Goal: Task Accomplishment & Management: Manage account settings

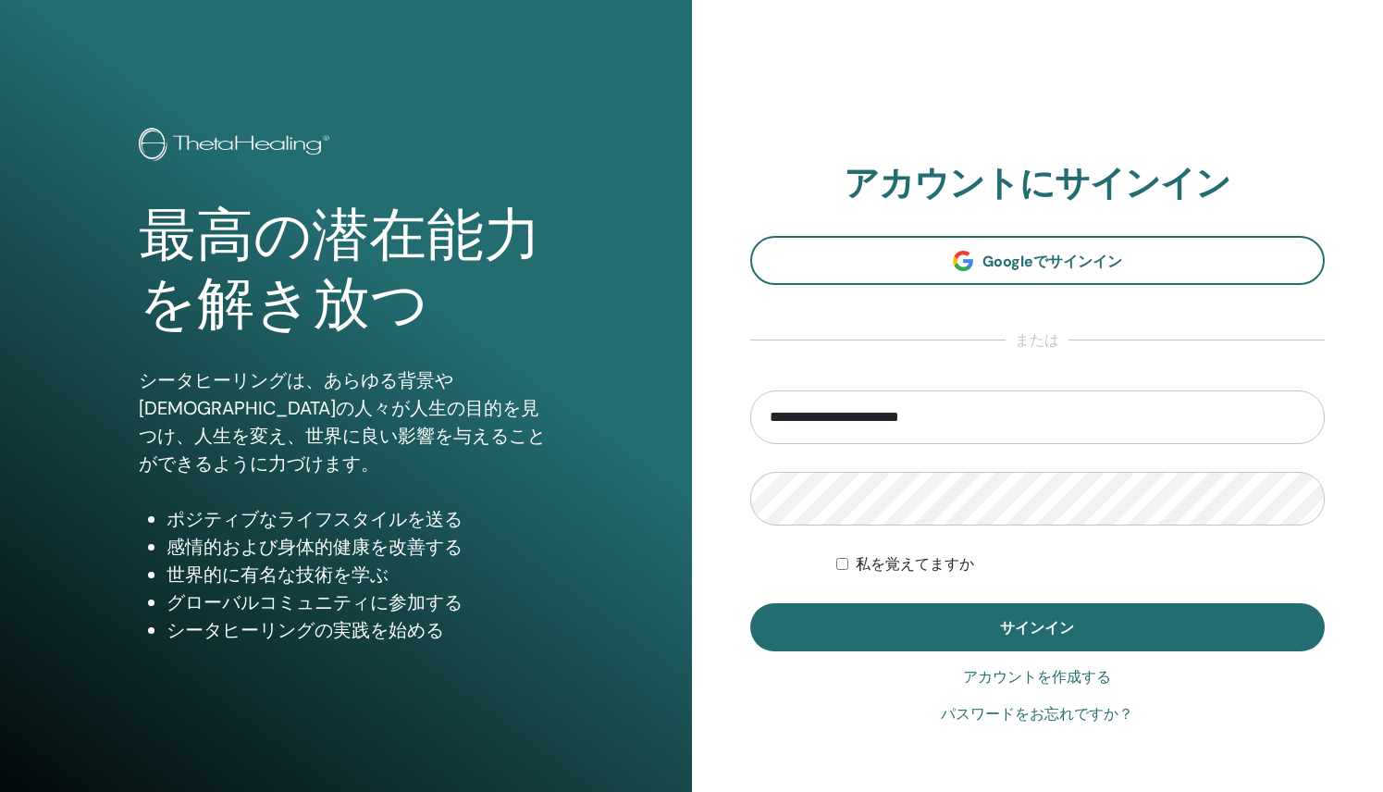
click at [1073, 434] on input "**********" at bounding box center [1037, 417] width 575 height 54
type input "*"
click at [1012, 675] on font "アカウントを作成する" at bounding box center [1037, 677] width 148 height 18
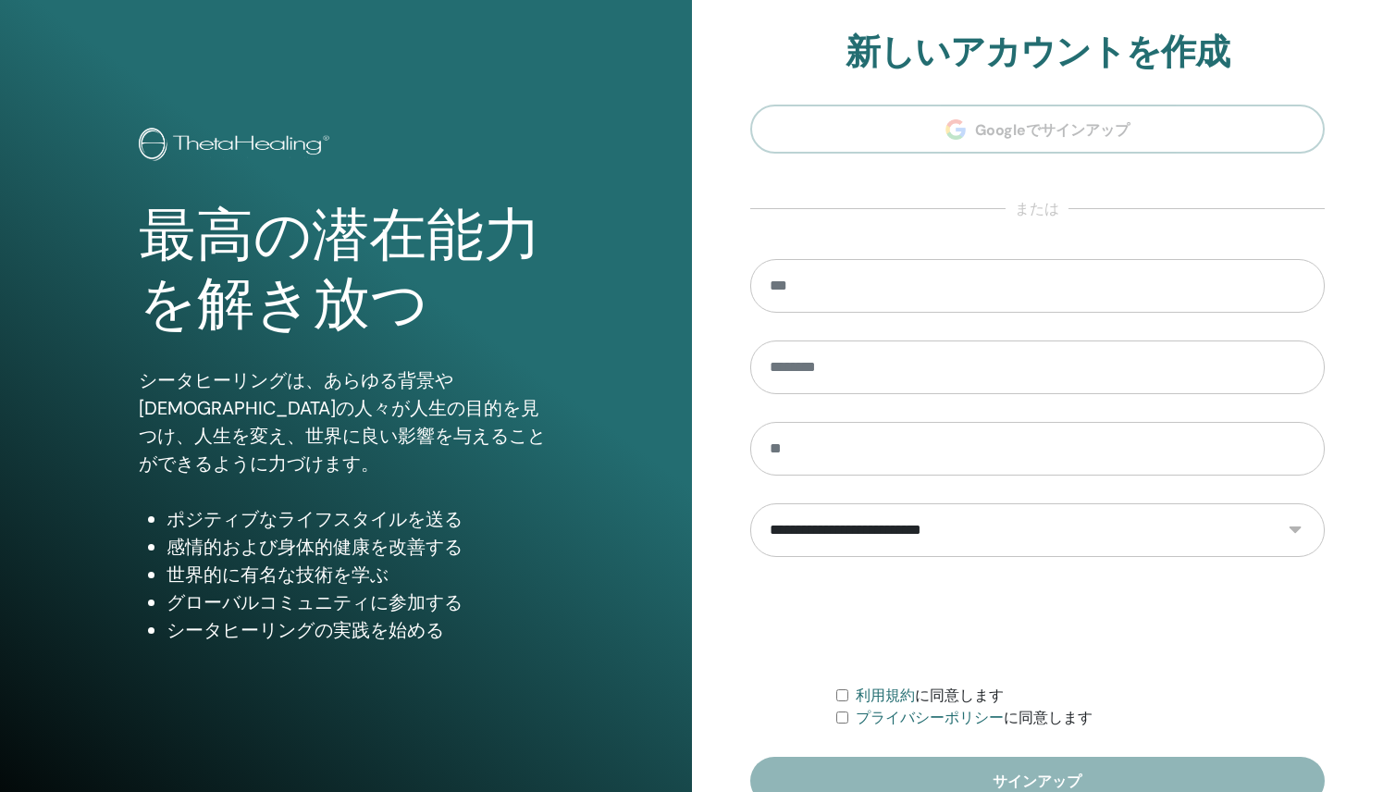
click at [1282, 532] on select "**********" at bounding box center [1037, 530] width 575 height 54
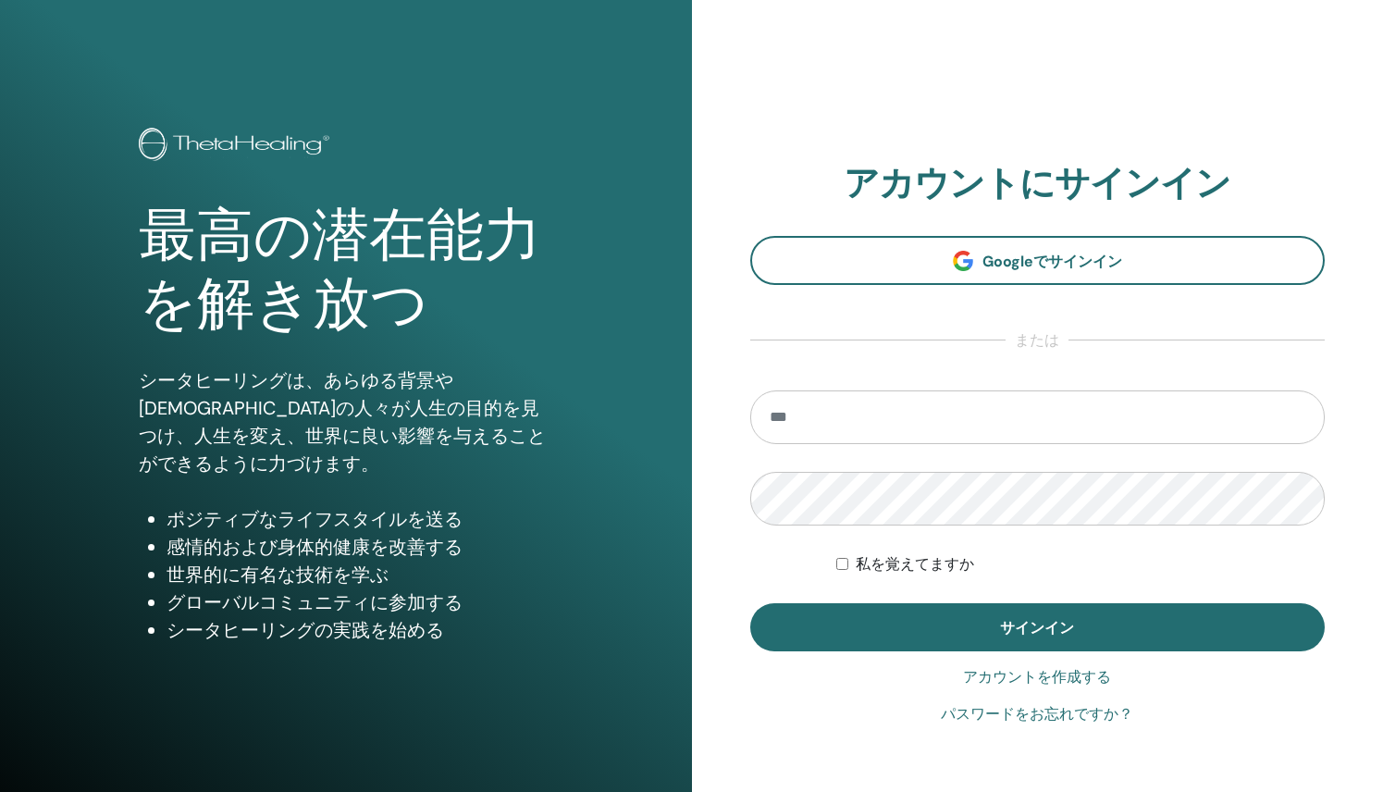
type input "**********"
click at [916, 559] on font "私を覚えてますか" at bounding box center [914, 564] width 118 height 18
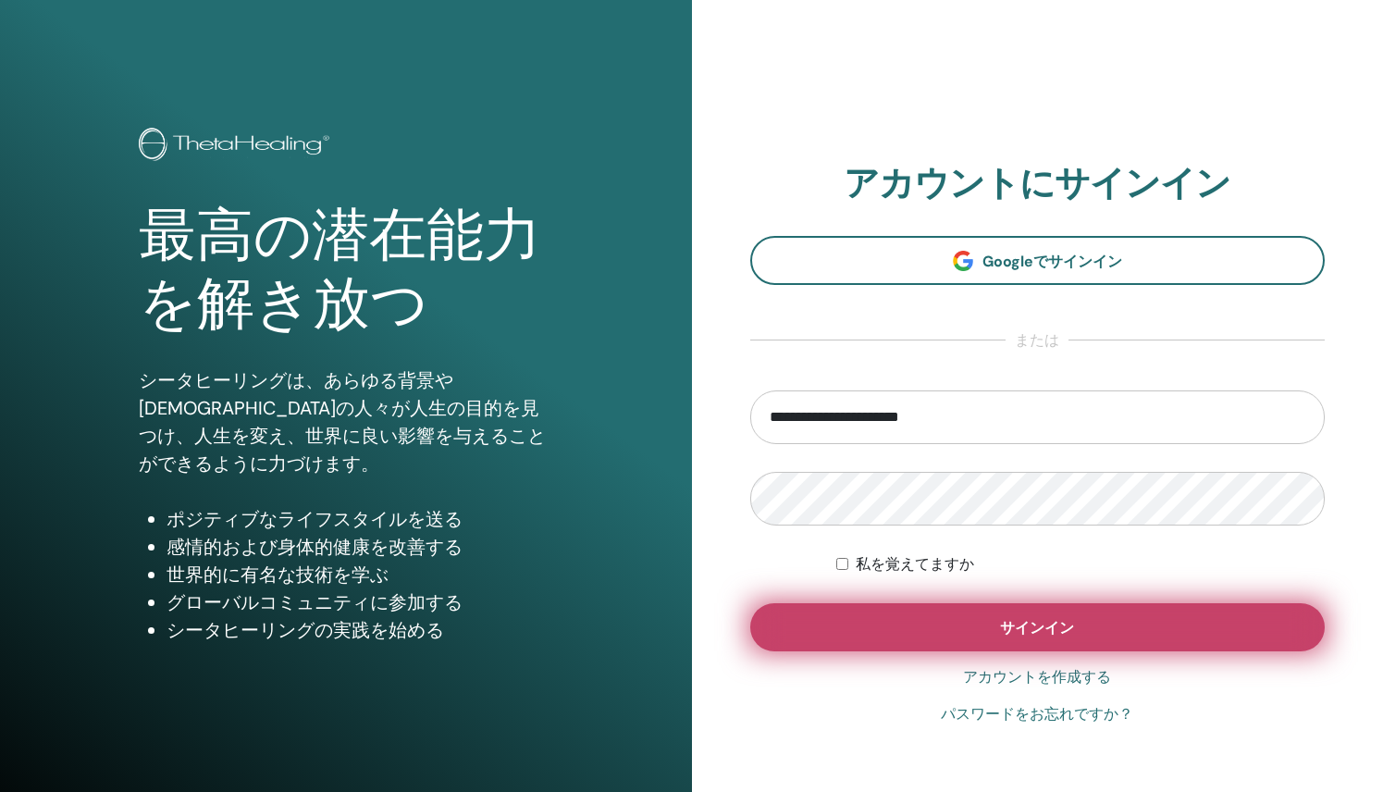
click at [898, 624] on button "サインイン" at bounding box center [1037, 627] width 575 height 48
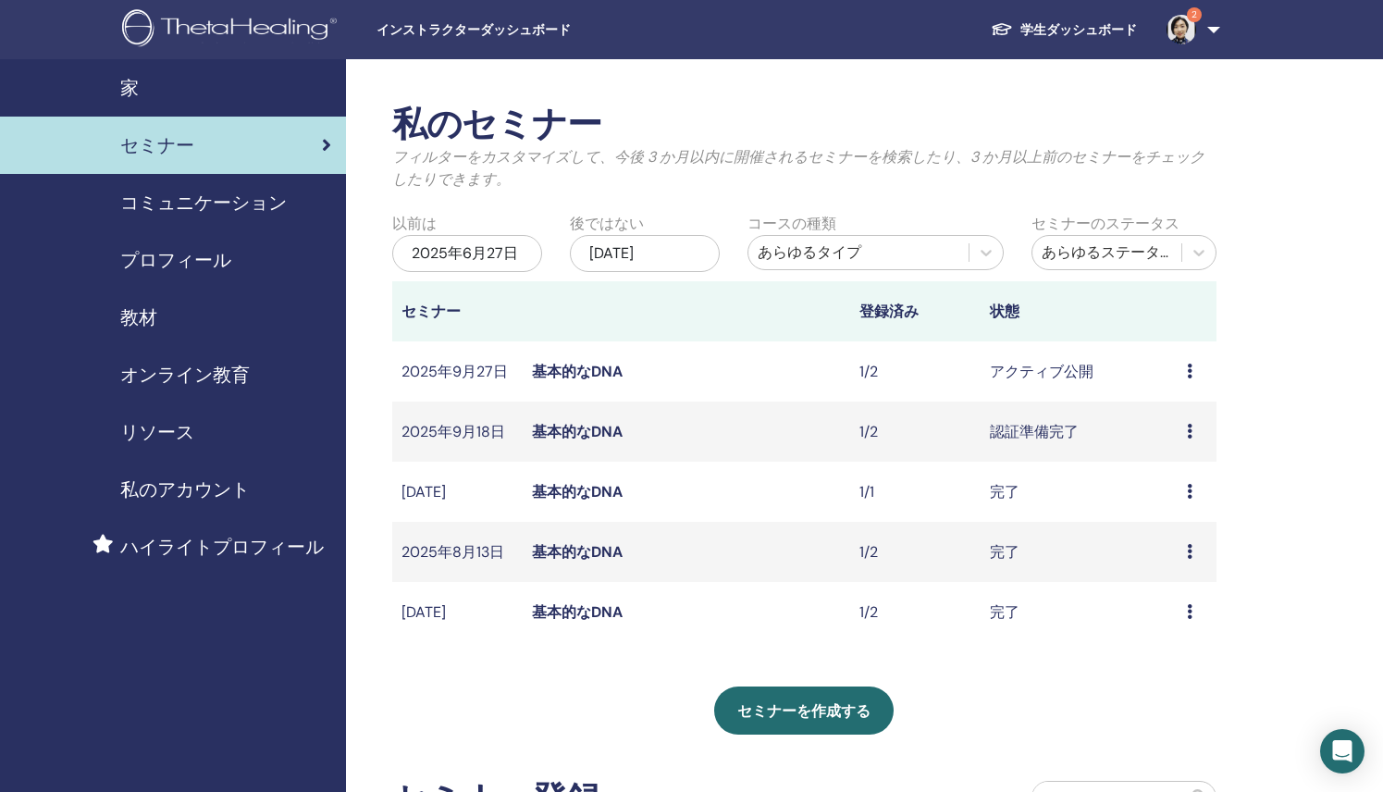
click at [1175, 41] on img at bounding box center [1181, 30] width 30 height 30
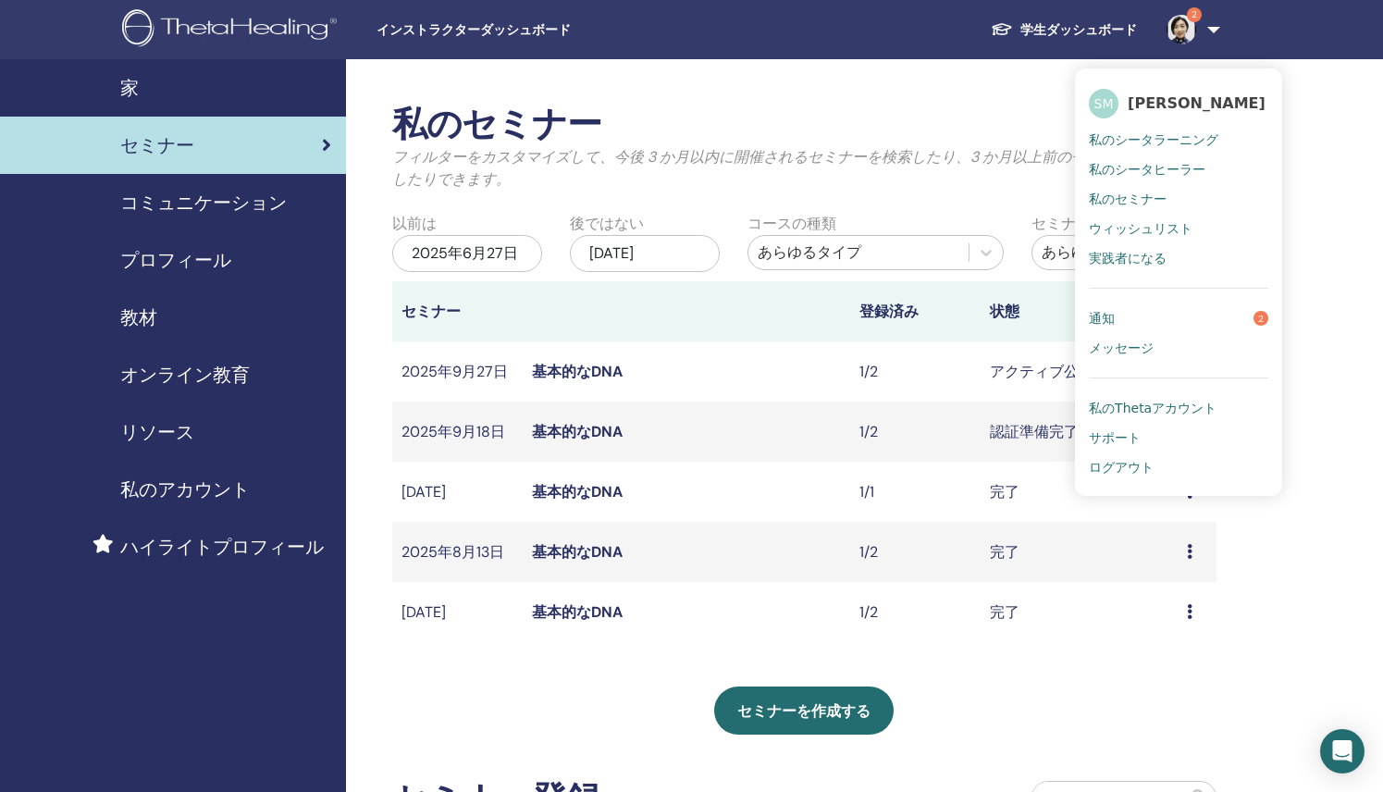
click at [1122, 313] on link "通知 2" at bounding box center [1177, 318] width 179 height 30
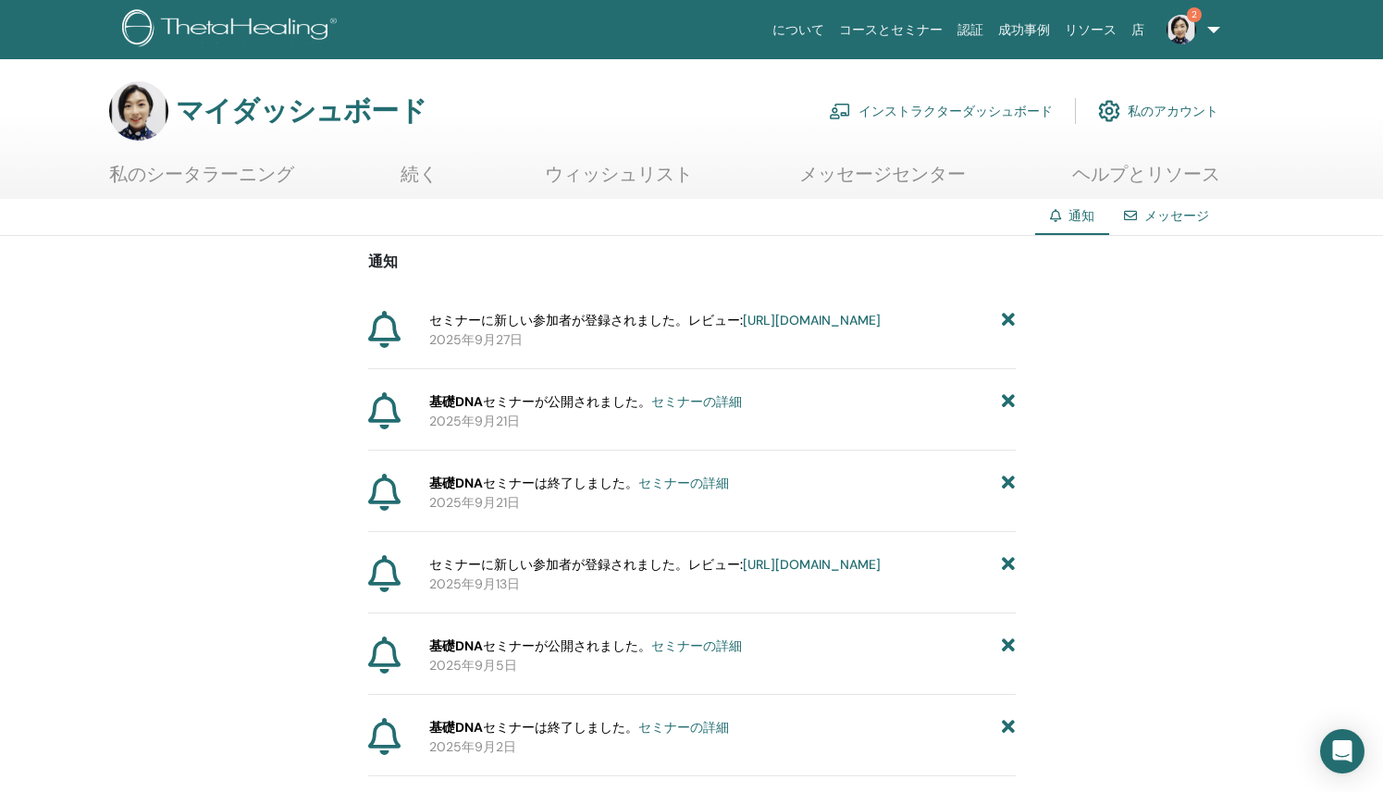
click at [743, 328] on font "[URL][DOMAIN_NAME]" at bounding box center [812, 320] width 138 height 17
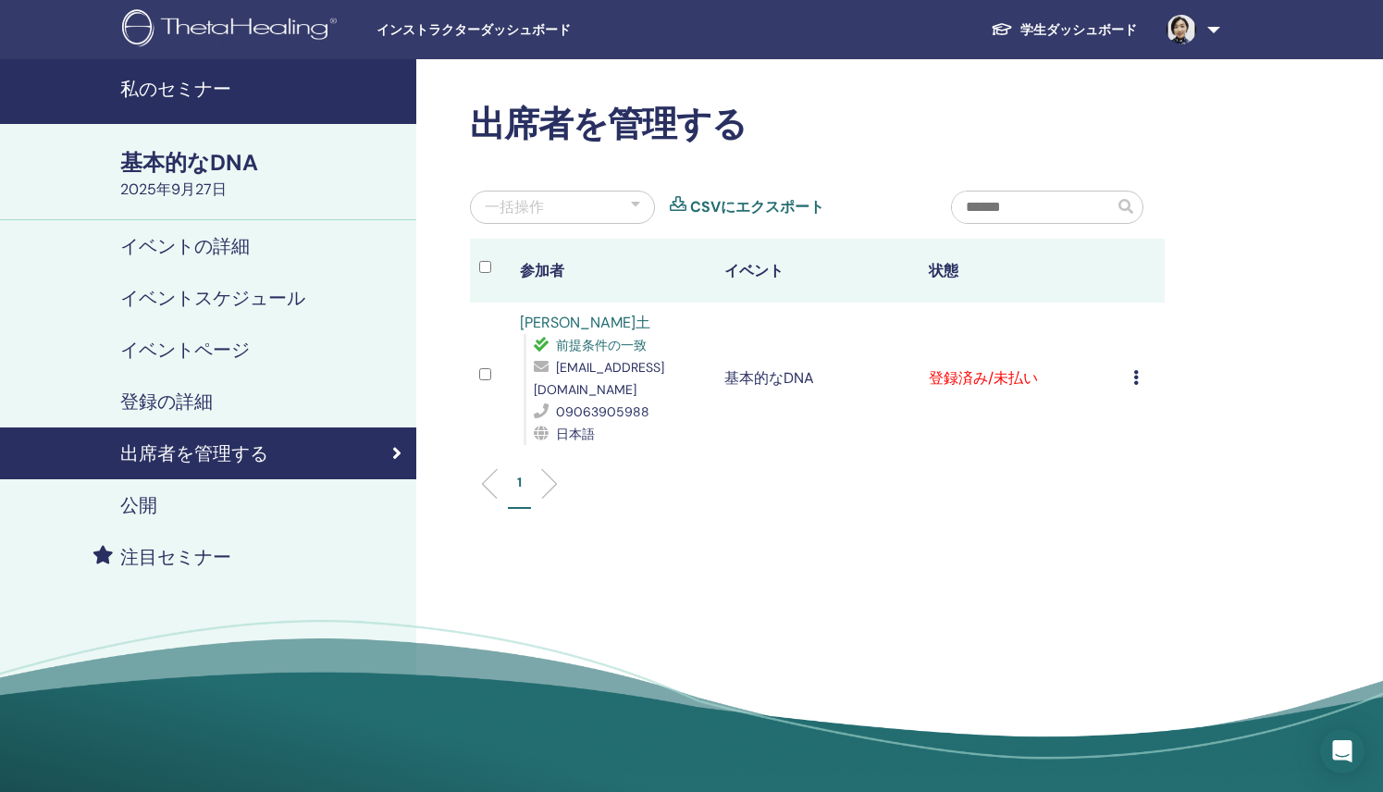
click at [1138, 379] on div "登録をキャンセルする 自動認証しない 支払済みとしてマーク 未払いとしてマーク 欠席としてマーク 完了して認証する 証明書をダウンロード" at bounding box center [1144, 378] width 22 height 22
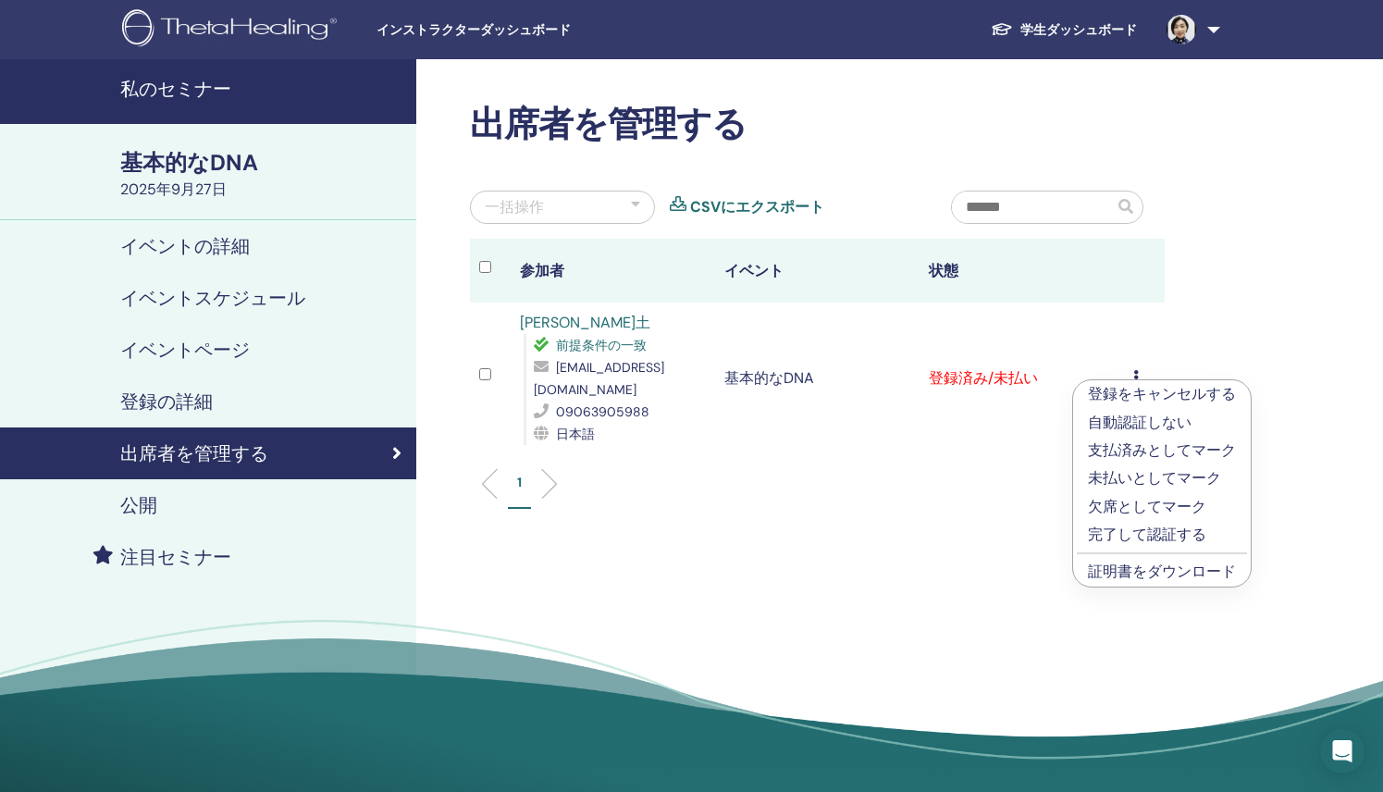
click at [998, 388] on td "登録済み/未払い" at bounding box center [1021, 378] width 204 height 152
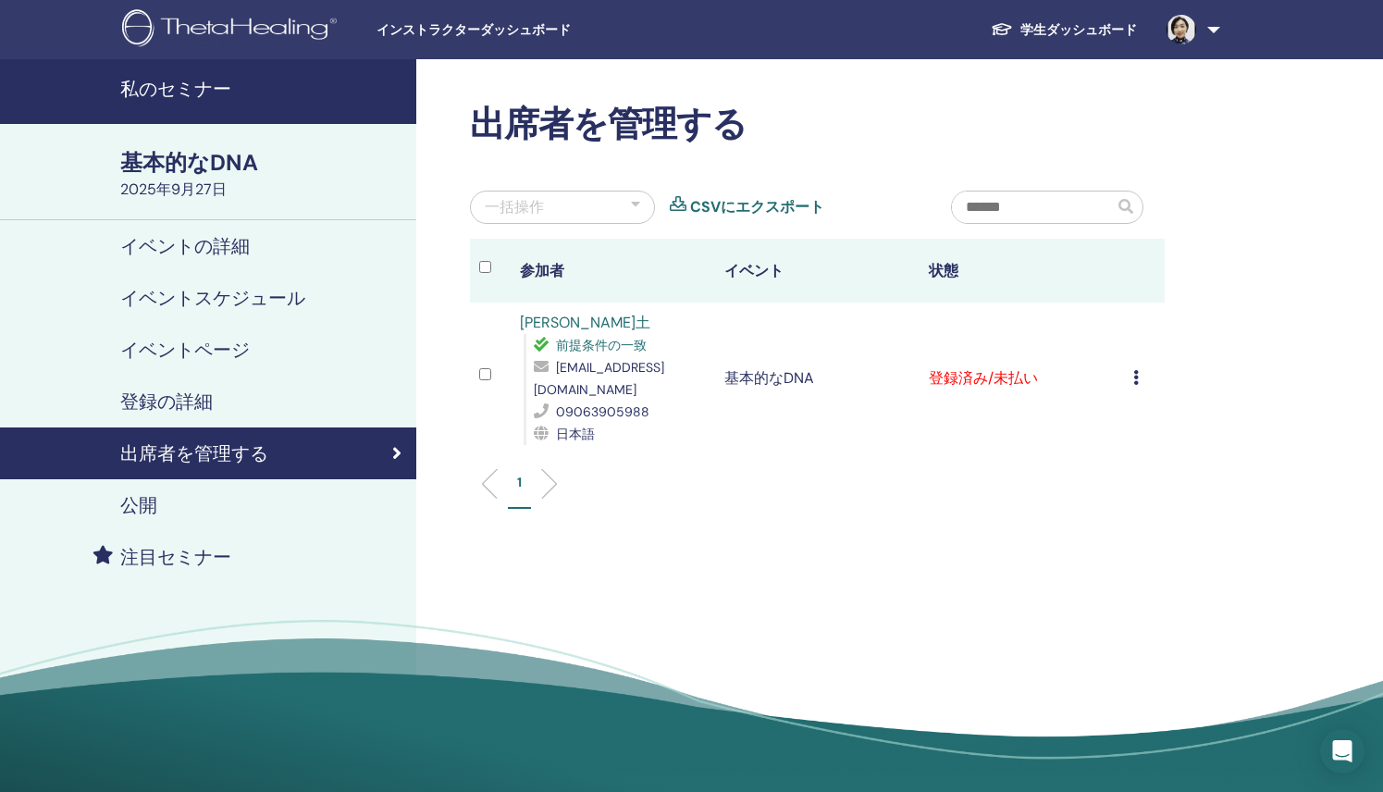
click at [1134, 378] on icon at bounding box center [1136, 377] width 6 height 15
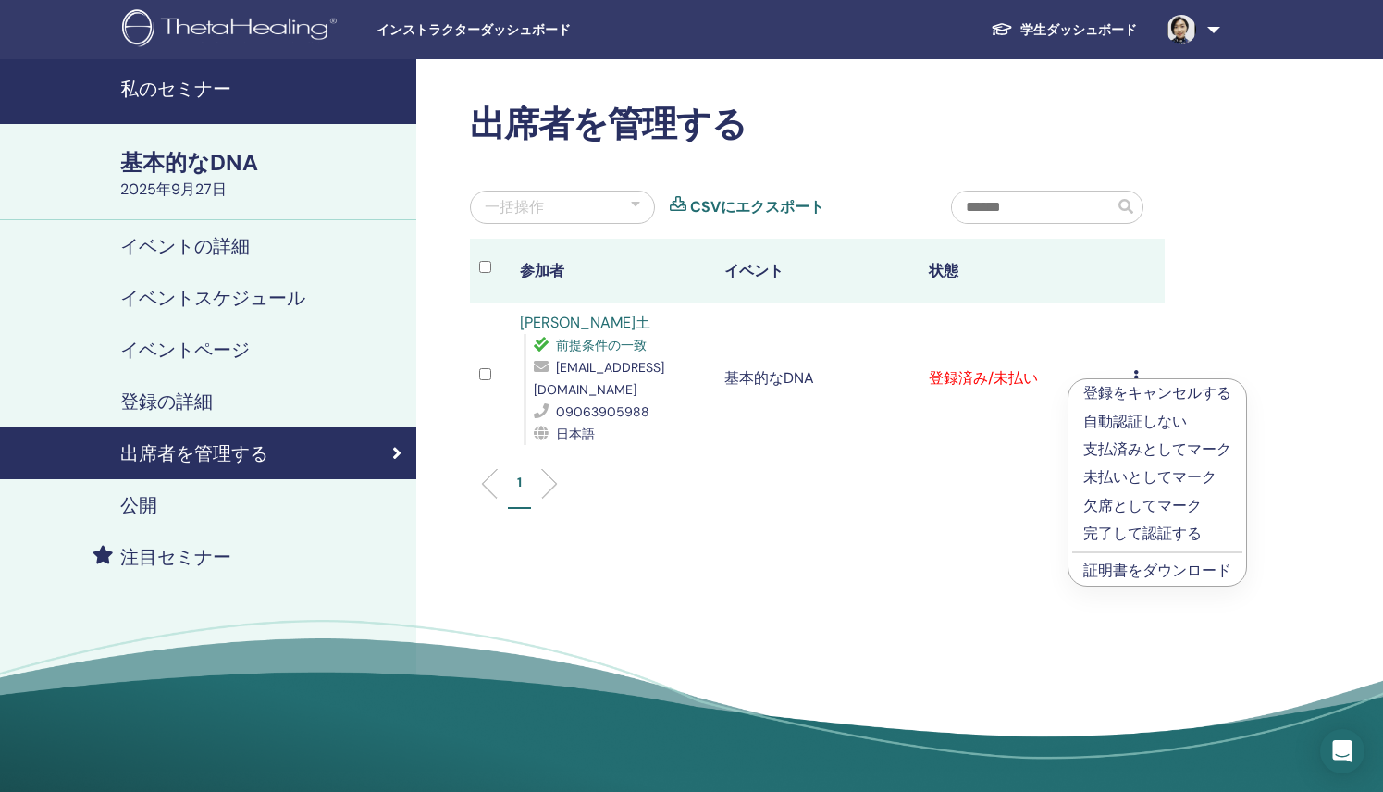
click at [1107, 449] on font "支払済みとしてマーク" at bounding box center [1157, 448] width 148 height 19
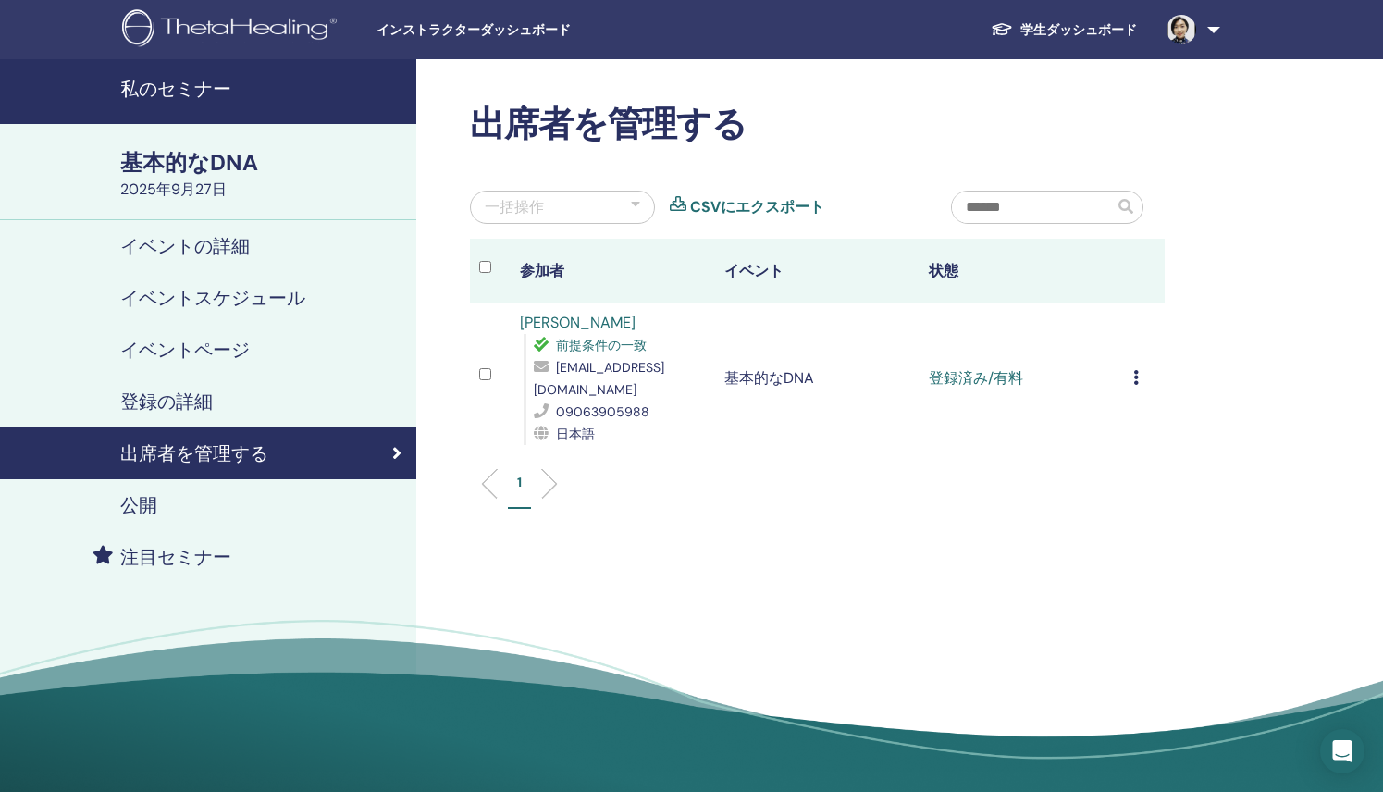
click at [1137, 380] on icon at bounding box center [1136, 377] width 6 height 15
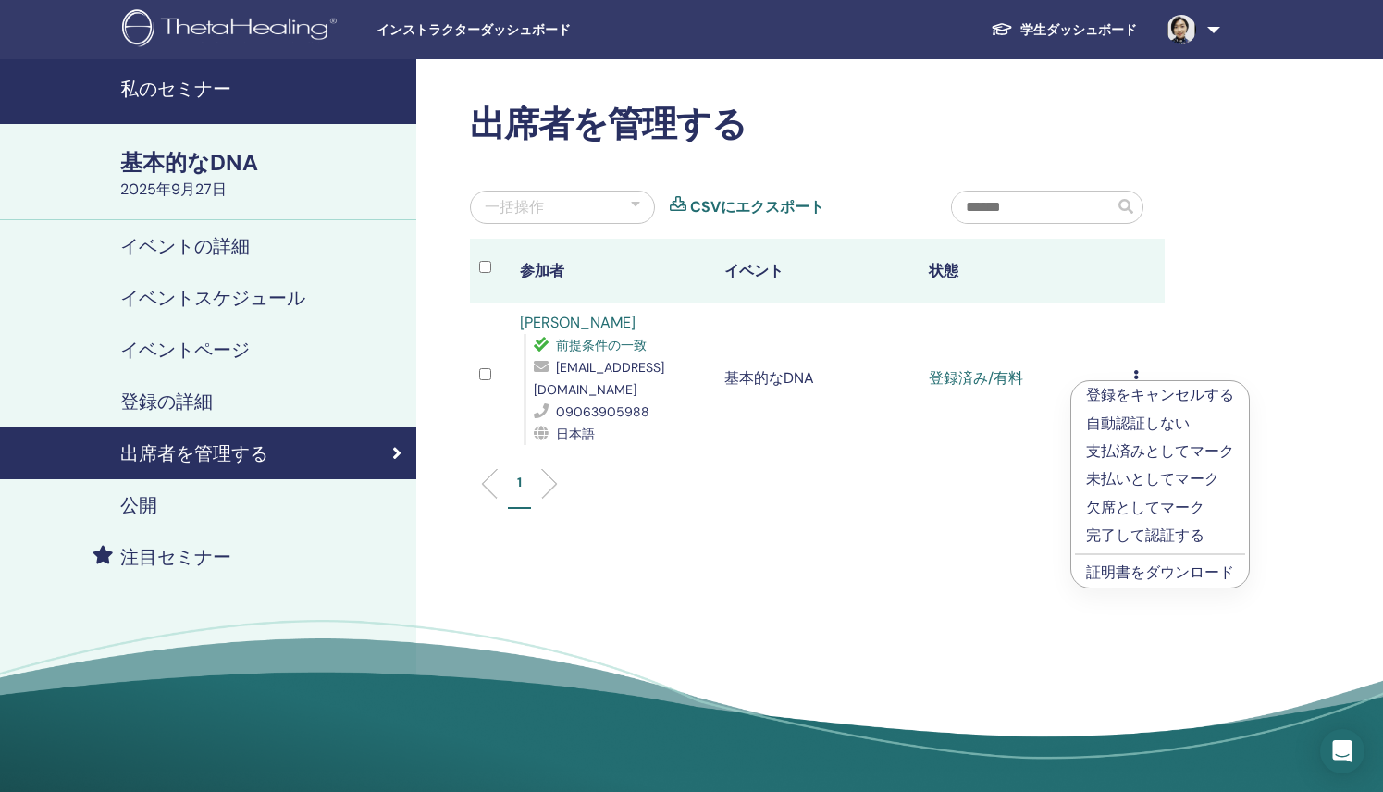
click at [872, 563] on div "出席者を管理する 一括操作 CSVにエクスポート 参加者 イベント 状態 坂間駿土 前提条件の一致 papurikababy@outlook.jp 09063…" at bounding box center [877, 431] width 922 height 745
